Goal: Find specific page/section: Find specific page/section

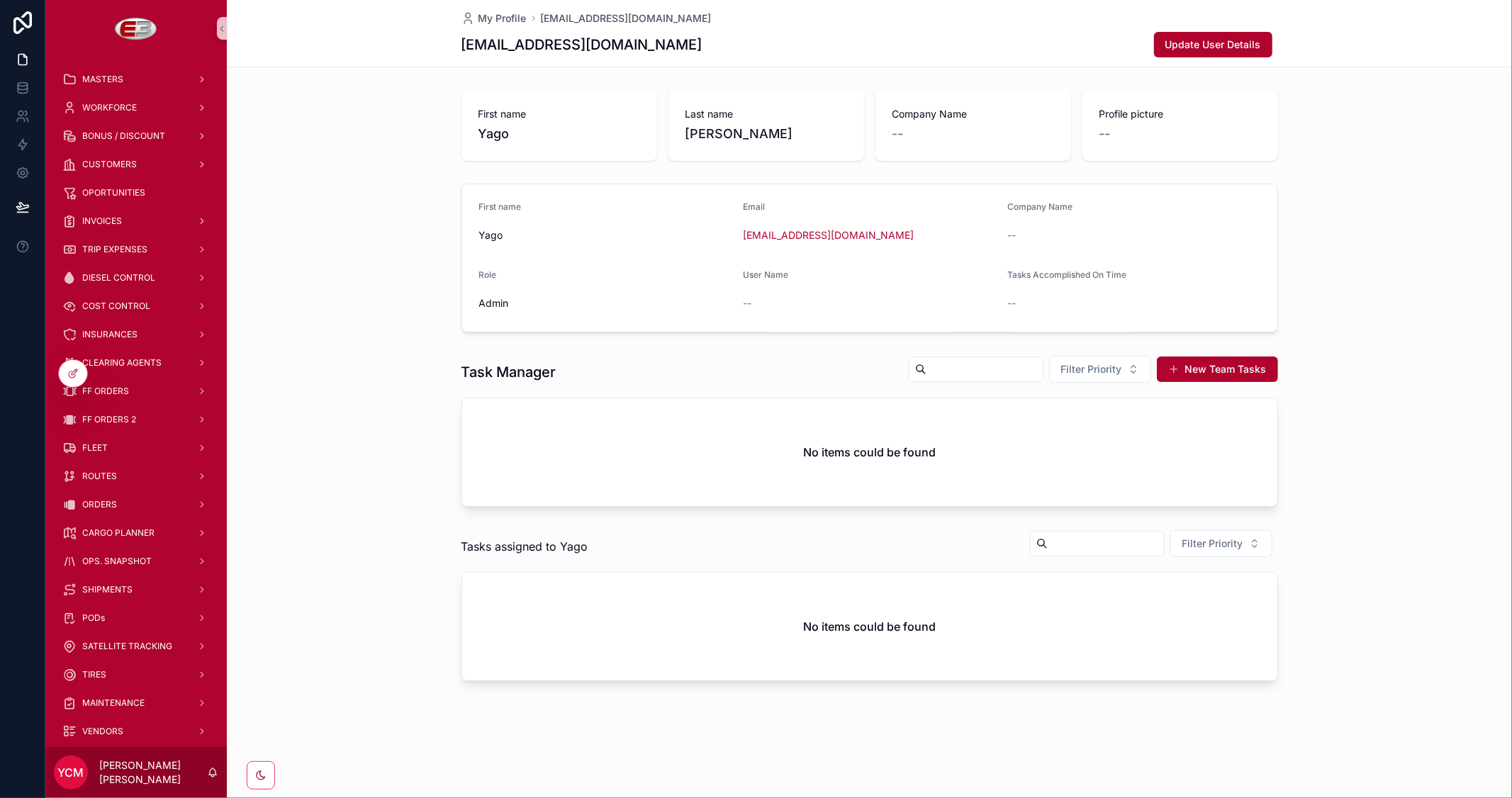
click at [419, 146] on div "First name [PERSON_NAME] Last name [PERSON_NAME] Company Name -- Profile pictur…" at bounding box center [870, 125] width 1286 height 82
click at [114, 449] on div "FLEET" at bounding box center [136, 447] width 148 height 22
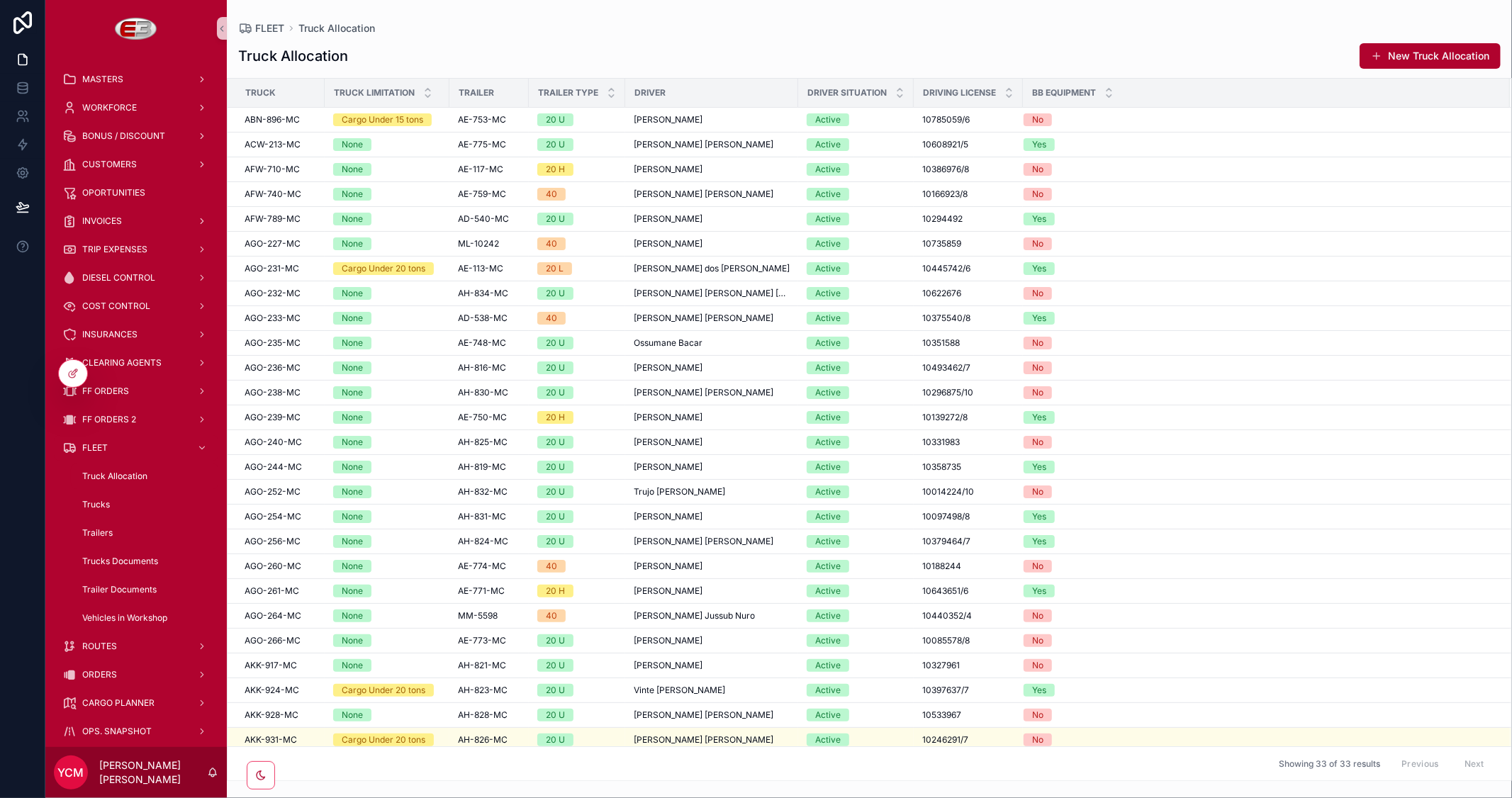
scroll to position [180, 0]
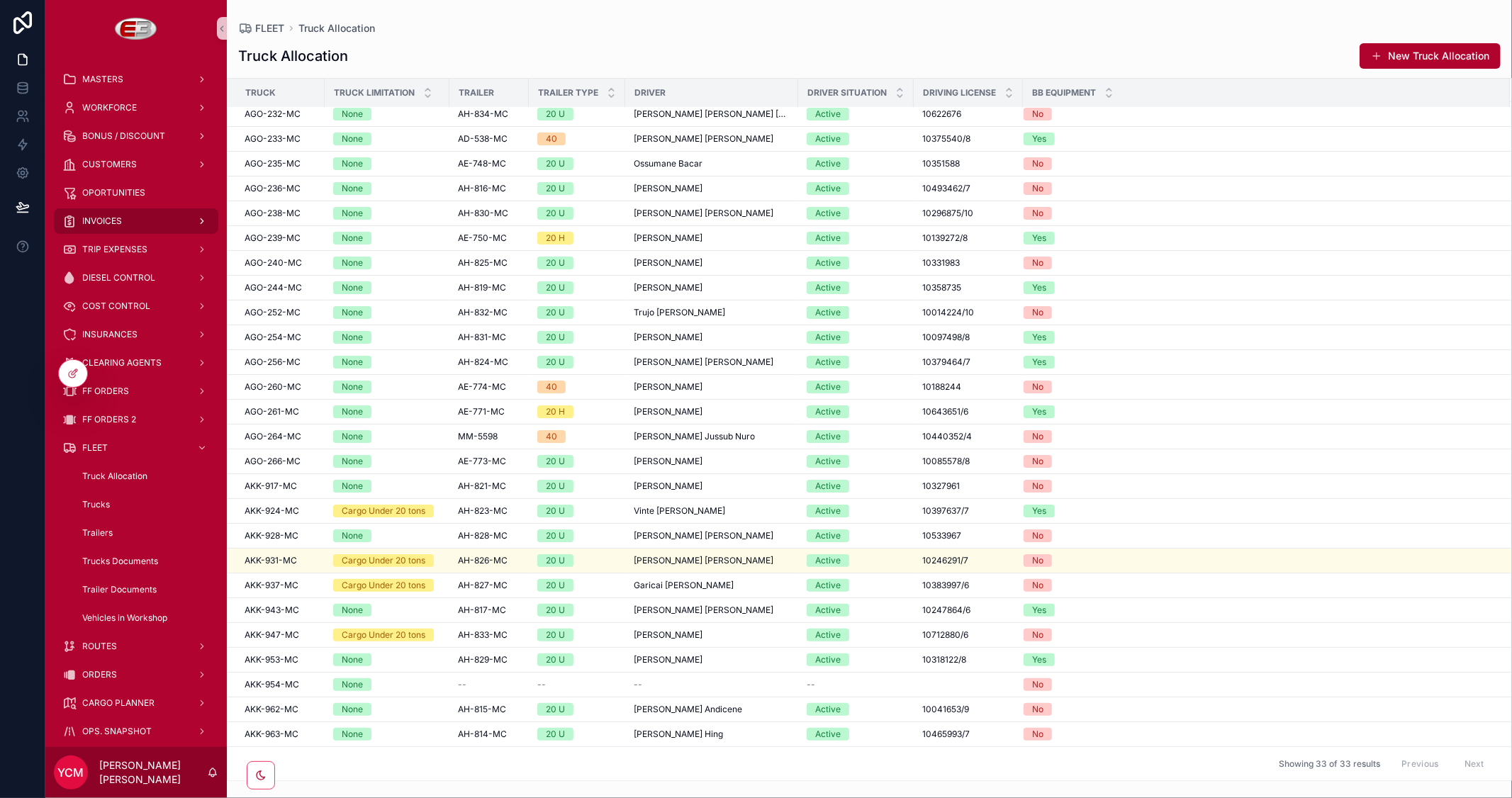
click at [133, 222] on div "INVOICES" at bounding box center [136, 221] width 148 height 22
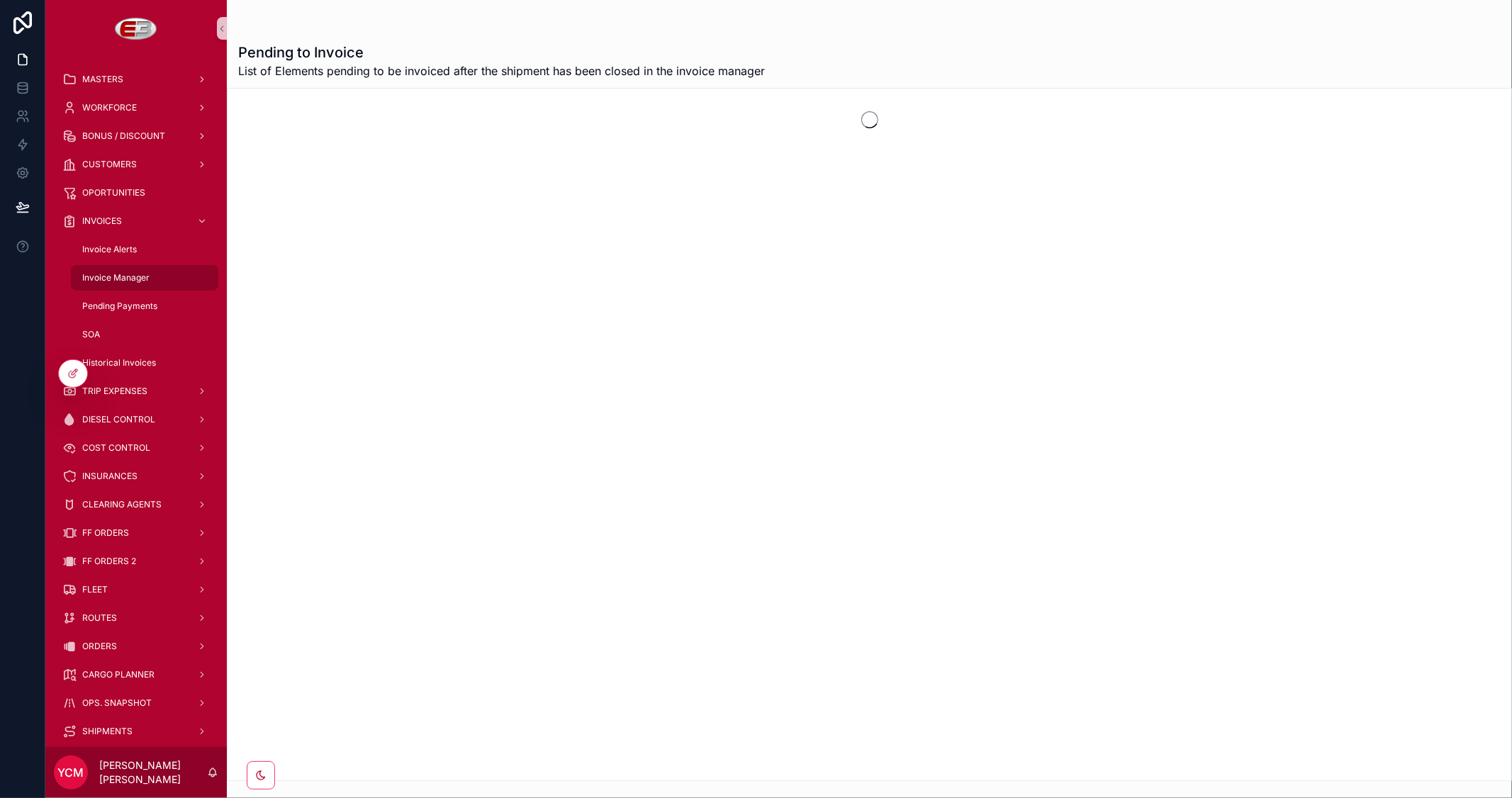
click at [131, 279] on span "Invoice Manager" at bounding box center [115, 278] width 67 height 12
